Goal: Information Seeking & Learning: Learn about a topic

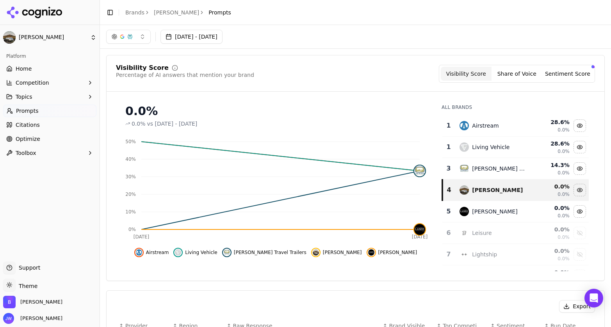
click at [60, 80] on button "Competition" at bounding box center [49, 83] width 93 height 12
click at [65, 135] on button "Topics" at bounding box center [49, 134] width 93 height 12
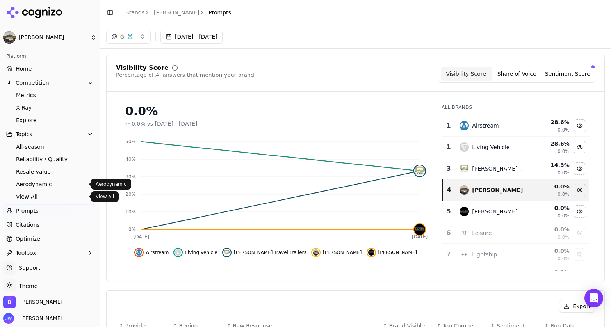
click at [52, 193] on span "View All" at bounding box center [50, 197] width 68 height 8
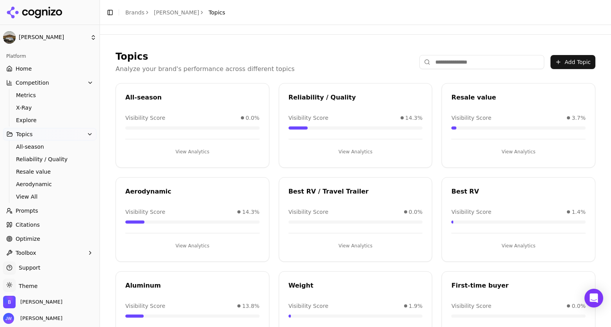
click at [189, 86] on div "All-season Visibility Score 0.0% View Analytics" at bounding box center [193, 125] width 154 height 85
click at [185, 146] on button "View Analytics" at bounding box center [192, 152] width 134 height 12
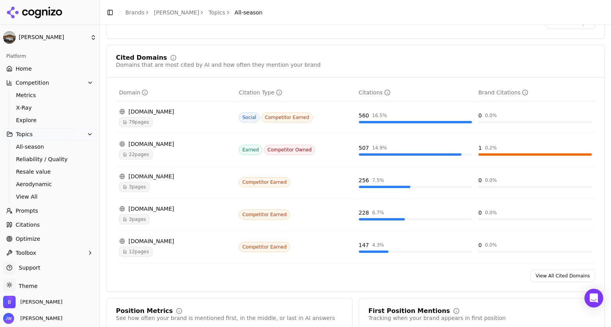
scroll to position [506, 0]
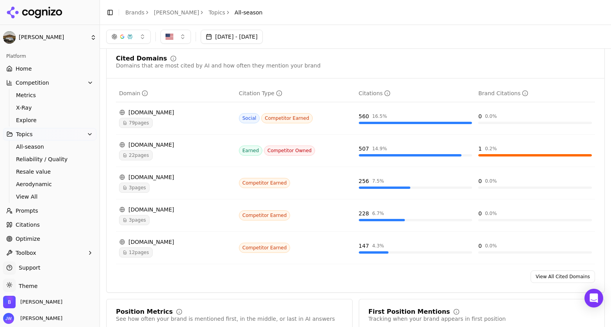
click at [142, 156] on span "22 pages" at bounding box center [136, 155] width 34 height 10
click at [139, 155] on span "22 pages" at bounding box center [136, 155] width 34 height 10
click at [146, 146] on div "[DOMAIN_NAME]" at bounding box center [176, 145] width 114 height 8
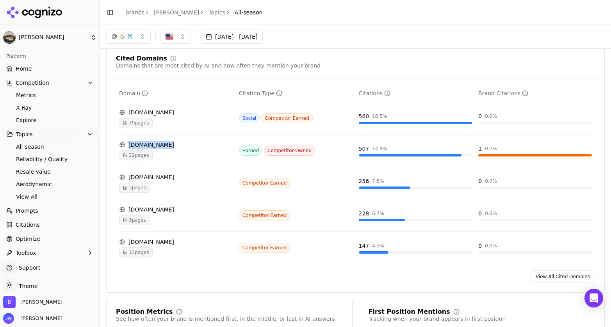
click at [146, 146] on div "[DOMAIN_NAME]" at bounding box center [176, 145] width 114 height 8
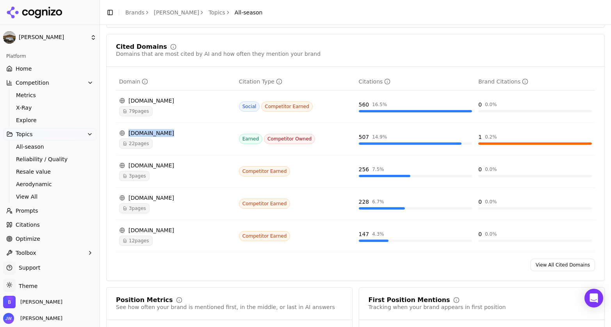
scroll to position [519, 0]
click at [143, 146] on span "22 pages" at bounding box center [136, 143] width 34 height 10
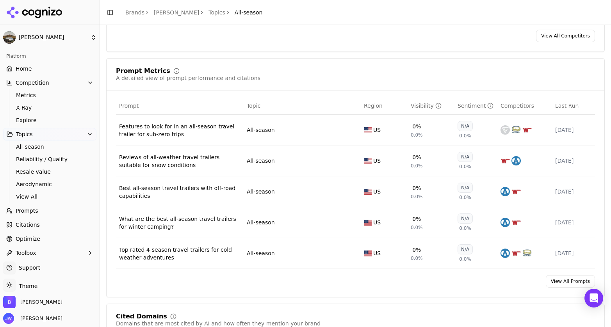
scroll to position [260, 0]
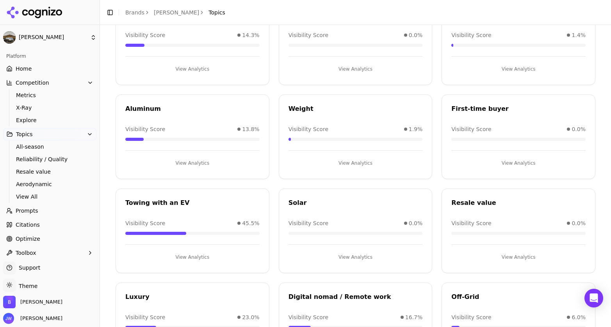
scroll to position [233, 0]
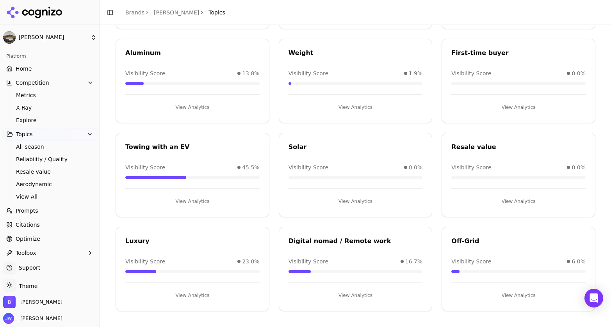
click at [150, 240] on div "Luxury" at bounding box center [192, 241] width 134 height 9
click at [134, 239] on div "Luxury" at bounding box center [192, 241] width 134 height 9
click at [186, 296] on button "View Analytics" at bounding box center [192, 295] width 134 height 12
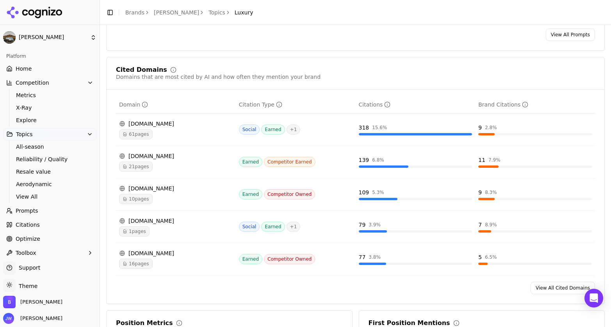
scroll to position [504, 0]
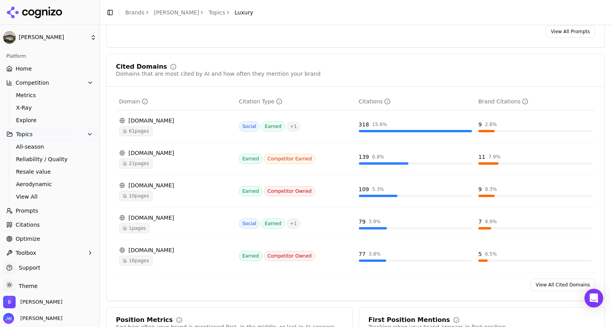
click at [547, 287] on link "View All Cited Domains" at bounding box center [563, 285] width 64 height 12
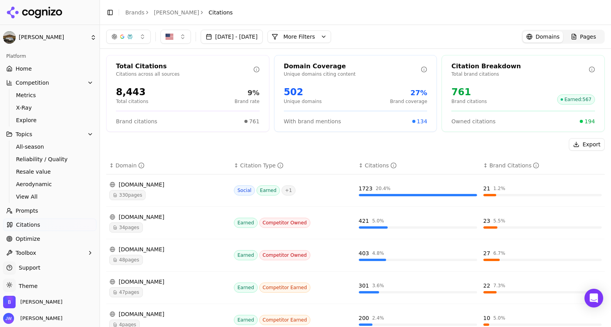
click at [331, 32] on button "More Filters" at bounding box center [300, 36] width 64 height 12
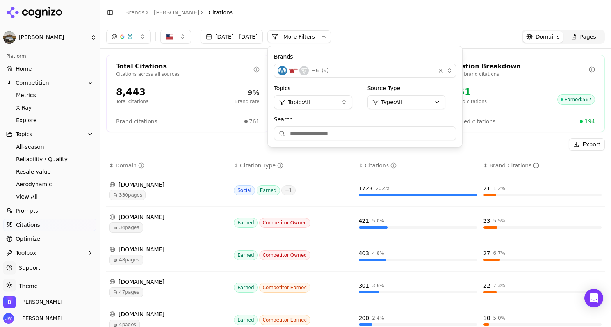
click at [345, 133] on input "Search" at bounding box center [365, 134] width 182 height 14
type input "******"
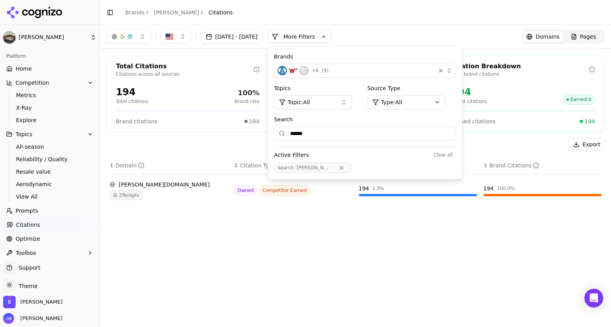
click at [322, 254] on div "[DATE] - [DATE] More More Filters Brands + 6 ( 9 ) Topics Topic: All Source Typ…" at bounding box center [355, 176] width 511 height 302
click at [349, 168] on button "Remove Search filter" at bounding box center [342, 168] width 14 height 6
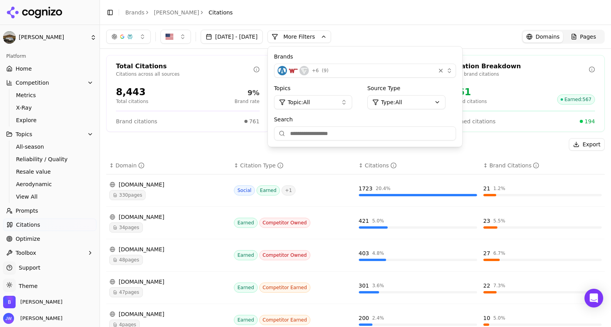
click at [233, 155] on div "Export ↕ Domain ↕ Citation Type ↕ Citations ↕ Brand Citations [DOMAIN_NAME] 330…" at bounding box center [355, 327] width 499 height 379
click at [425, 14] on header "Toggle Sidebar Brands [PERSON_NAME] Citations" at bounding box center [355, 12] width 511 height 25
click at [449, 36] on div "[DATE] - [DATE] More More Filters Brands + 6 ( 9 ) Topics Topic: All Source Typ…" at bounding box center [355, 37] width 499 height 14
click at [331, 36] on button "More Filters" at bounding box center [300, 36] width 64 height 12
